Goal: Check status: Check status

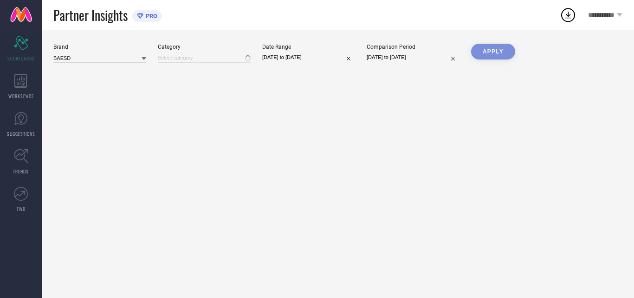
type input "All"
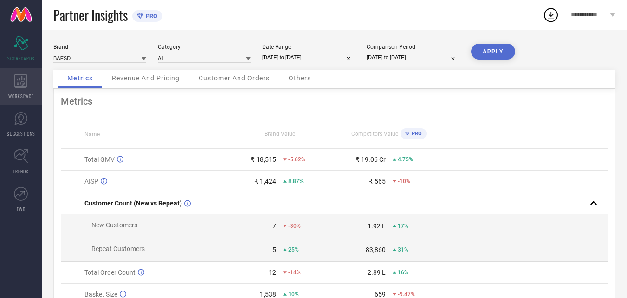
click at [22, 84] on icon at bounding box center [20, 81] width 13 height 14
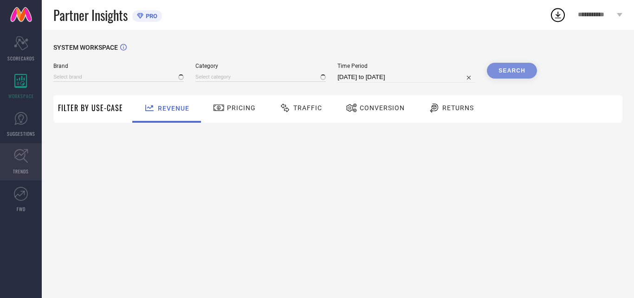
type input "BAESD"
type input "All"
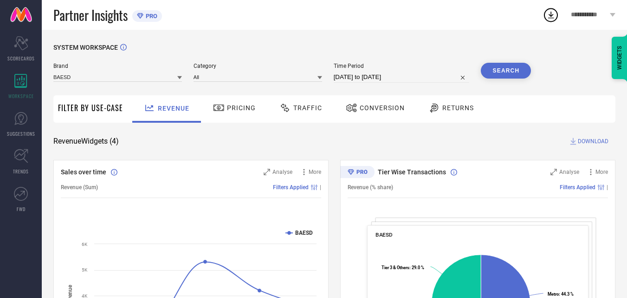
select select "6"
select select "2025"
select select "7"
select select "2025"
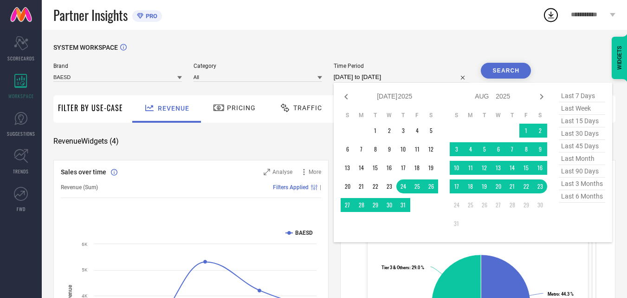
click at [410, 83] on input "[DATE] to [DATE]" at bounding box center [402, 76] width 136 height 11
click at [579, 201] on span "last 6 months" at bounding box center [582, 196] width 46 height 13
type input "[DATE] to [DATE]"
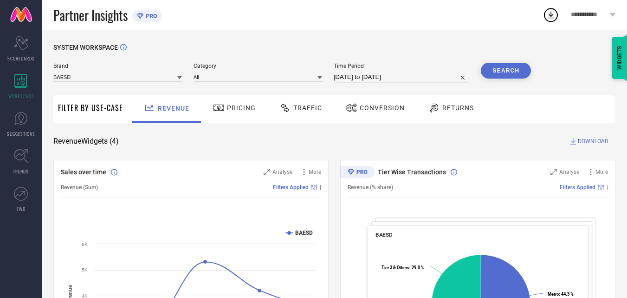
click at [504, 70] on button "Search" at bounding box center [506, 71] width 50 height 16
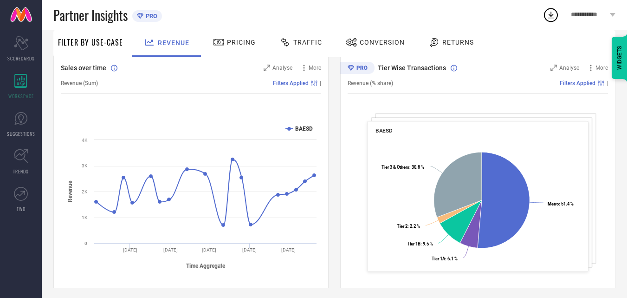
scroll to position [352, 0]
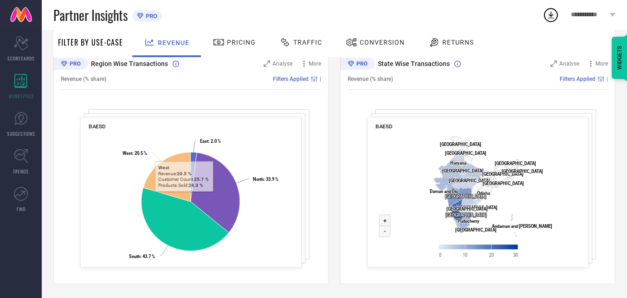
click at [237, 45] on span "Pricing" at bounding box center [241, 42] width 29 height 7
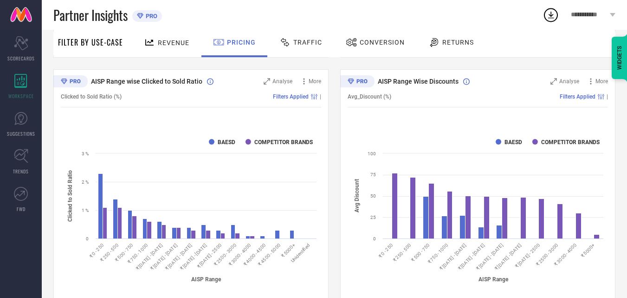
scroll to position [594, 0]
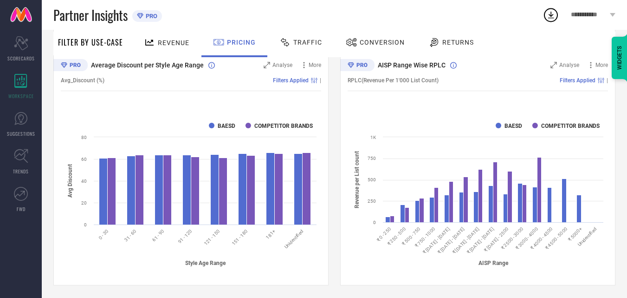
click at [371, 43] on span "Conversion" at bounding box center [382, 42] width 45 height 7
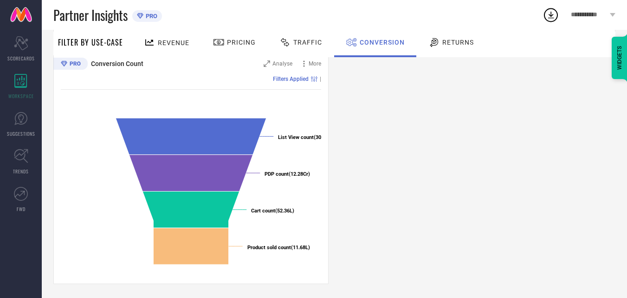
scroll to position [92, 0]
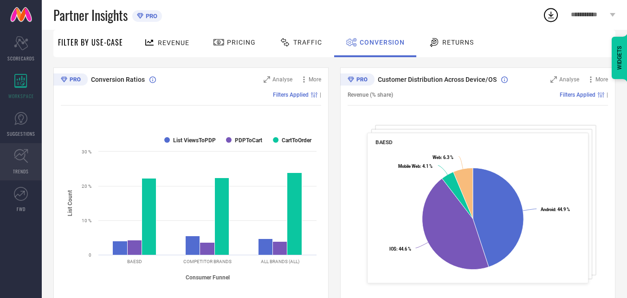
click at [27, 159] on icon at bounding box center [21, 156] width 14 height 14
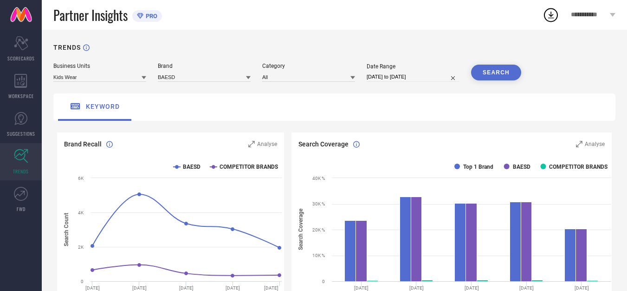
scroll to position [208, 0]
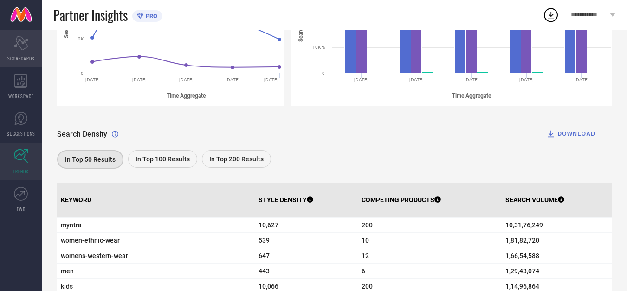
click at [16, 50] on div "Scorecard SCORECARDS" at bounding box center [21, 48] width 42 height 37
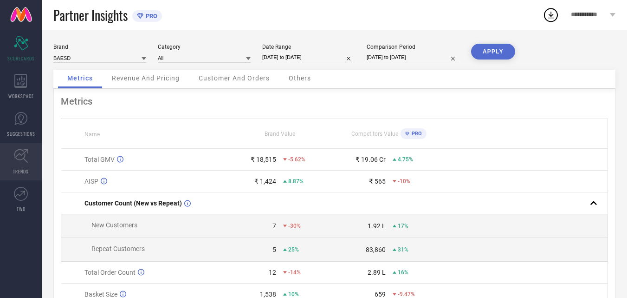
click at [23, 161] on icon at bounding box center [21, 156] width 14 height 14
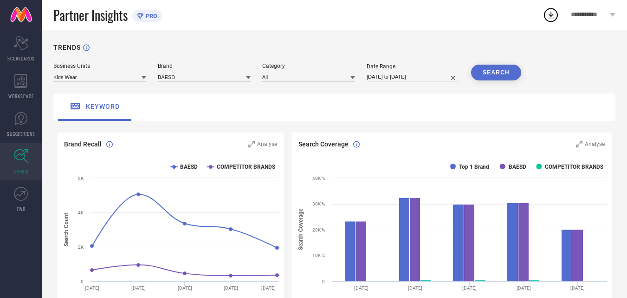
scroll to position [260, 0]
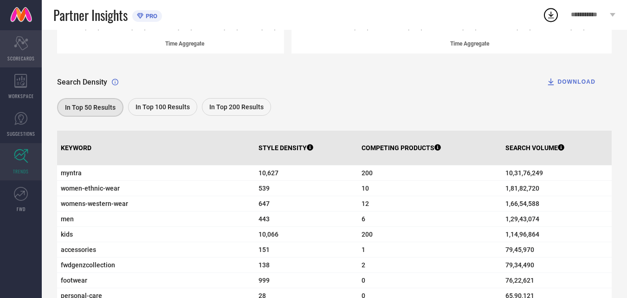
click at [18, 39] on icon at bounding box center [21, 43] width 14 height 14
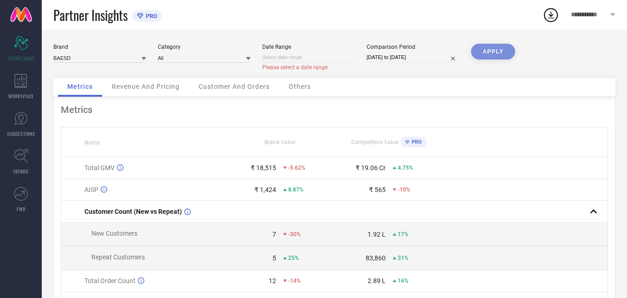
click at [322, 56] on input at bounding box center [308, 57] width 93 height 10
select select "7"
select select "2025"
select select "8"
select select "2025"
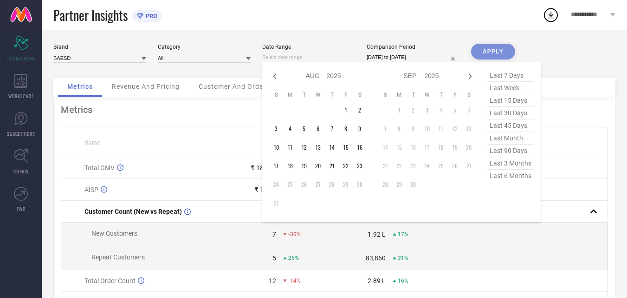
click at [499, 175] on span "last 6 months" at bounding box center [510, 175] width 46 height 13
type input "[DATE] to [DATE]"
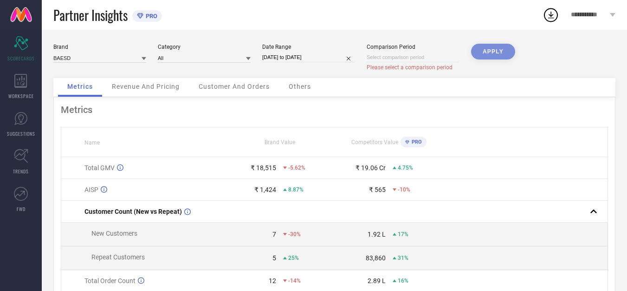
click at [420, 58] on input at bounding box center [413, 57] width 93 height 10
select select "7"
select select "2025"
select select "8"
select select "2025"
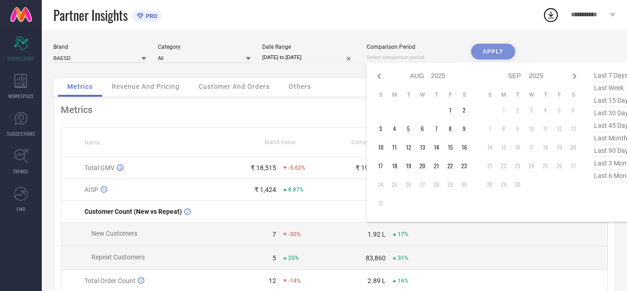
click at [597, 182] on span "last 6 months" at bounding box center [615, 175] width 46 height 13
type input "[DATE] to [DATE]"
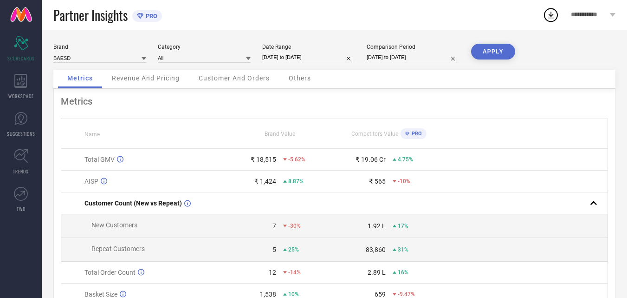
click at [485, 49] on button "APPLY" at bounding box center [493, 52] width 44 height 16
